Goal: Task Accomplishment & Management: Manage account settings

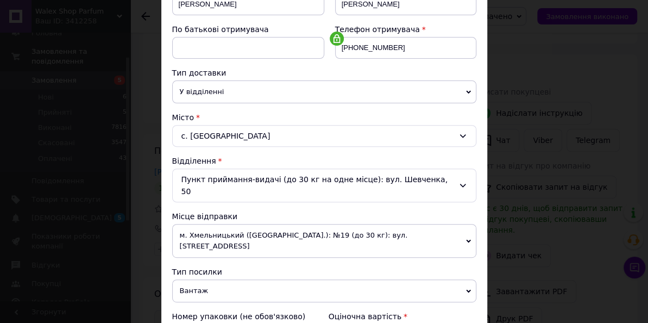
scroll to position [39, 0]
click link "№ 366372222"
click at [420, 147] on span "Редагувати" at bounding box center [414, 151] width 46 height 9
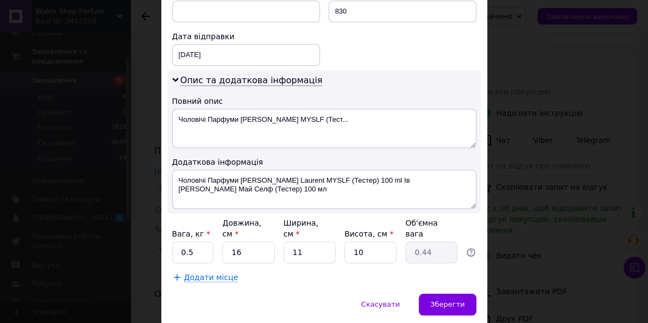
scroll to position [514, 0]
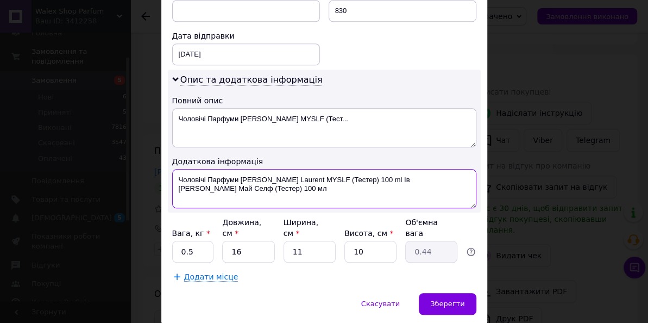
drag, startPoint x: 357, startPoint y: 166, endPoint x: 363, endPoint y: 184, distance: 18.9
click at [363, 184] on textarea "Чоловічі Парфуми [PERSON_NAME] Laurent MYSLF (Тестер) 100 ml Ів [PERSON_NAME] М…" at bounding box center [324, 188] width 304 height 39
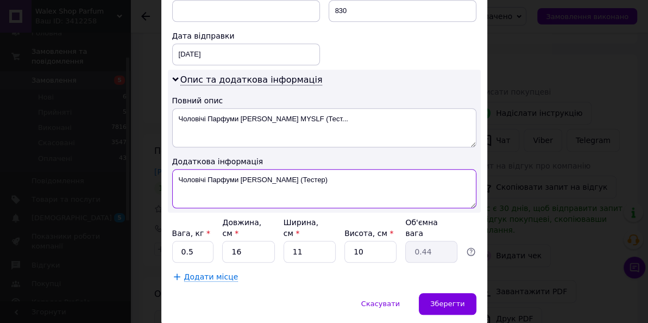
click at [296, 169] on textarea "Чоловічі Парфуми [PERSON_NAME] (Тестер)" at bounding box center [324, 188] width 304 height 39
click at [240, 169] on textarea "Чоловічі Парфуми YSL MYSLF (Тестер)" at bounding box center [324, 188] width 304 height 39
click at [259, 174] on textarea "YSL MYSLF (Тестер)" at bounding box center [324, 188] width 304 height 39
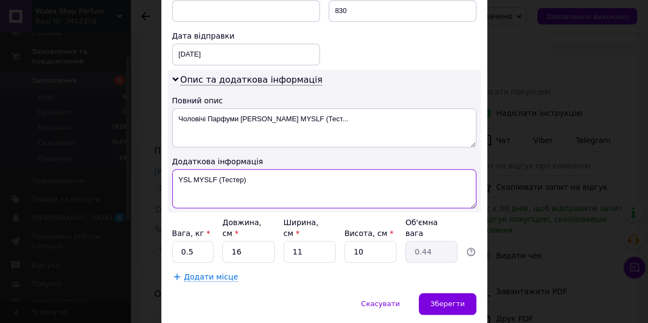
click at [259, 174] on textarea "YSL MYSLF (Тестер)" at bounding box center [324, 188] width 304 height 39
type textarea "YSL MYSLF (Тестер)"
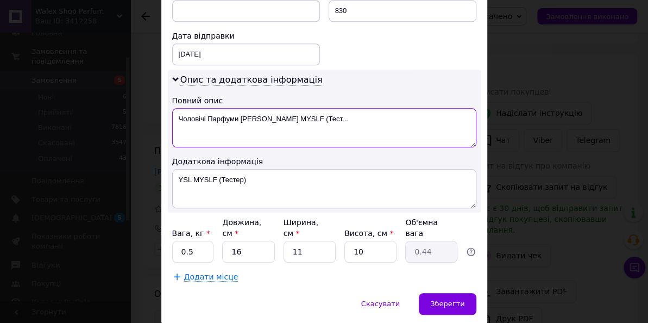
click at [273, 116] on textarea "Чоловічі Парфуми [PERSON_NAME] MYSLF (Тест..." at bounding box center [324, 127] width 304 height 39
paste textarea "YSL MYSLF (Тестер)"
type textarea "YSL MYSLF (Тестер)"
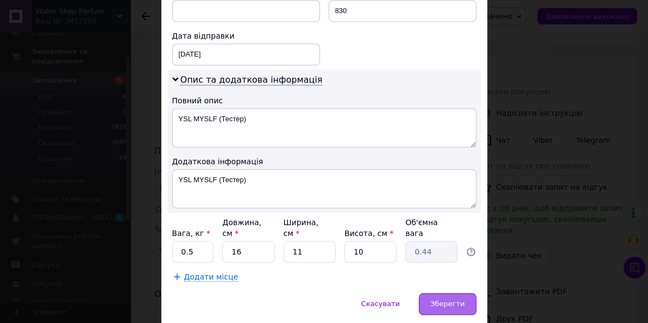
click at [438, 299] on span "Зберегти" at bounding box center [447, 303] width 34 height 8
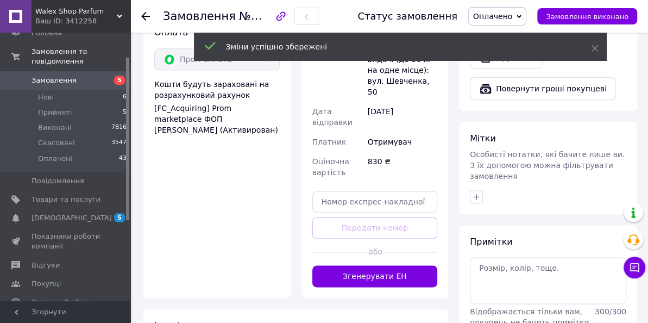
scroll to position [751, 0]
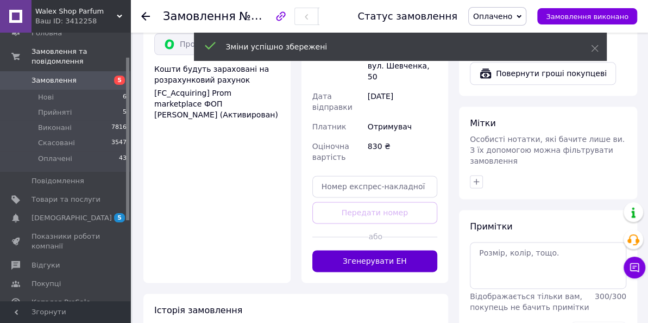
click at [396, 250] on button "Згенерувати ЕН" at bounding box center [376, 261] width 126 height 22
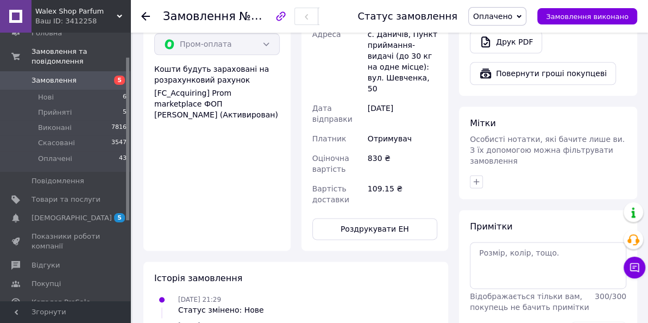
click at [101, 88] on link "Замовлення 5" at bounding box center [66, 80] width 133 height 18
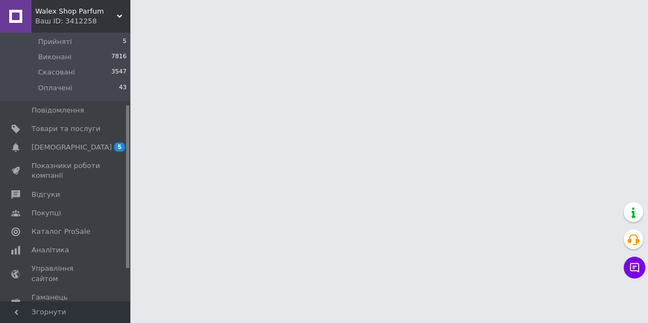
scroll to position [118, 0]
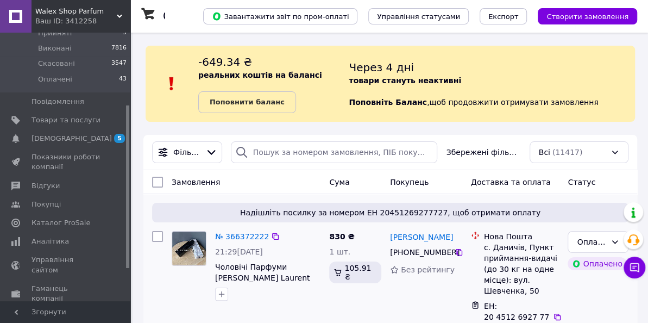
click at [339, 314] on div "830 ₴ 1 шт. 105.91 ₴" at bounding box center [355, 297] width 61 height 141
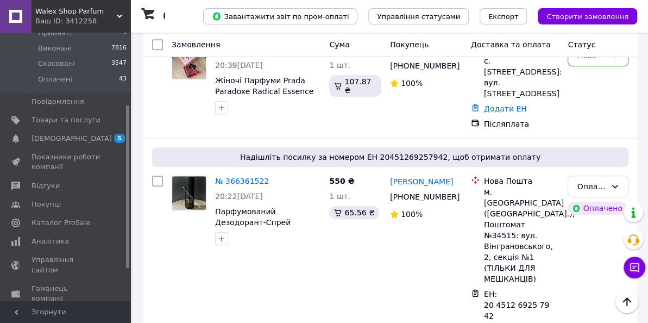
scroll to position [355, 0]
